Goal: Check status

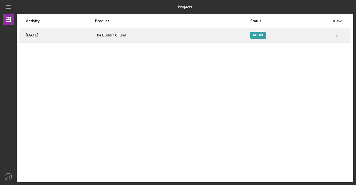
click at [265, 36] on div "Active" at bounding box center [259, 35] width 16 height 7
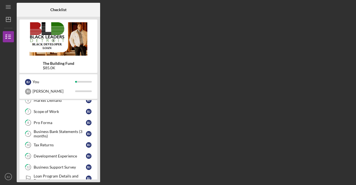
scroll to position [128, 0]
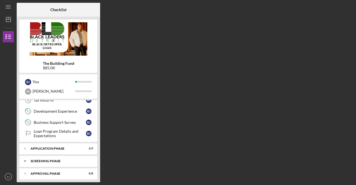
click at [55, 160] on div "Icon/Expander Screening Phase 1 / 4" at bounding box center [58, 161] width 78 height 11
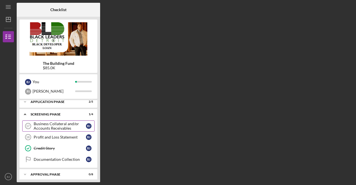
click at [51, 128] on div "Business Collateral and/or Accounts Receivables" at bounding box center [60, 126] width 52 height 9
